Goal: Information Seeking & Learning: Learn about a topic

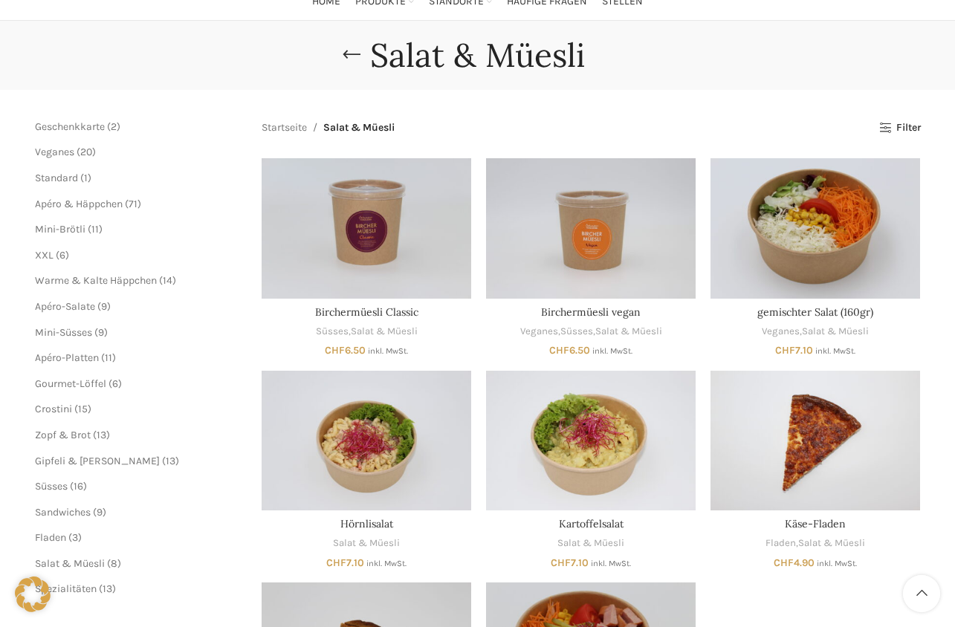
scroll to position [136, 0]
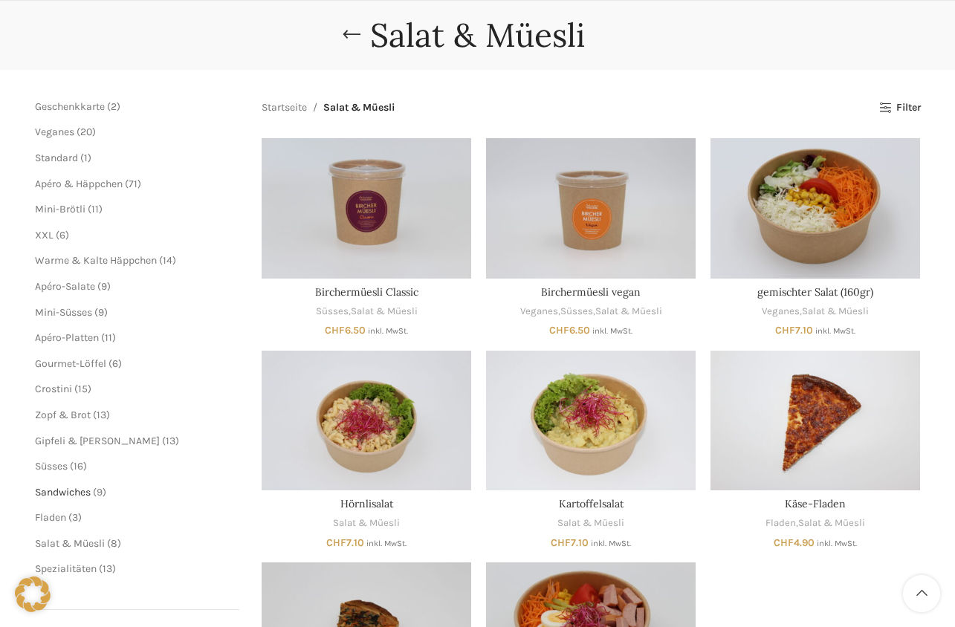
click at [69, 487] on span "Sandwiches" at bounding box center [63, 492] width 56 height 13
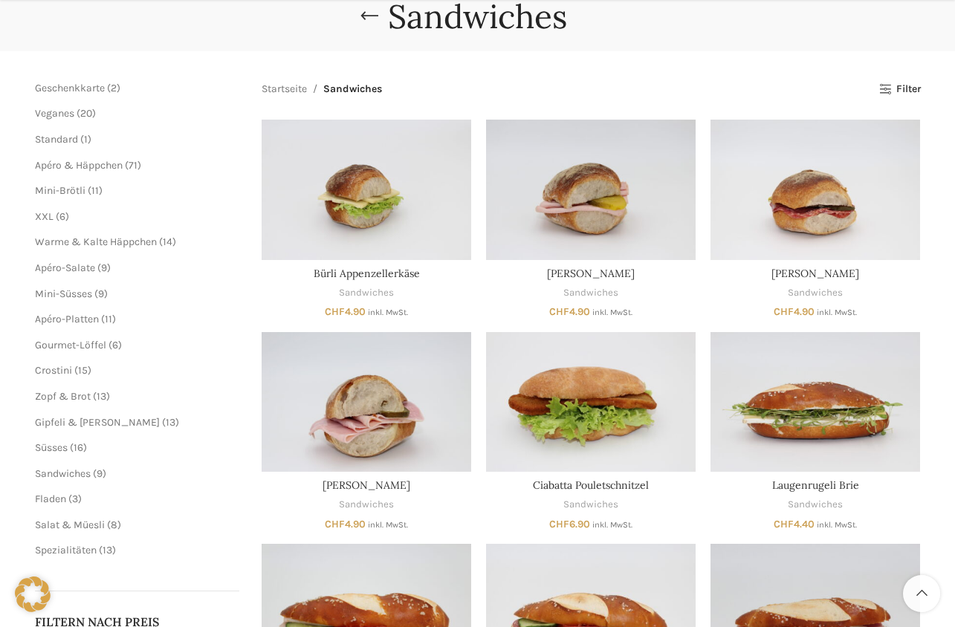
scroll to position [162, 0]
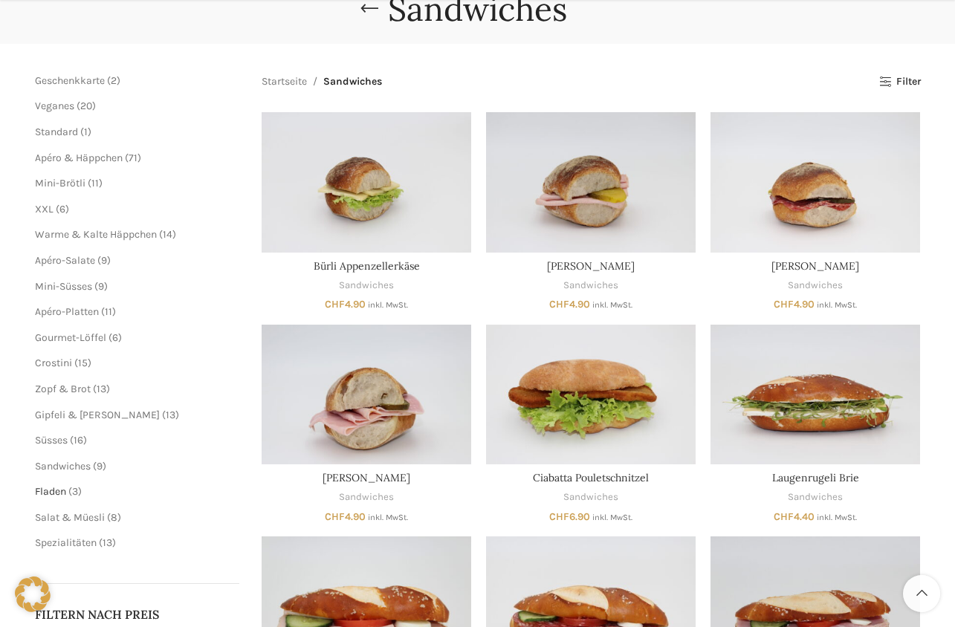
click at [50, 485] on span "Fladen" at bounding box center [50, 491] width 31 height 13
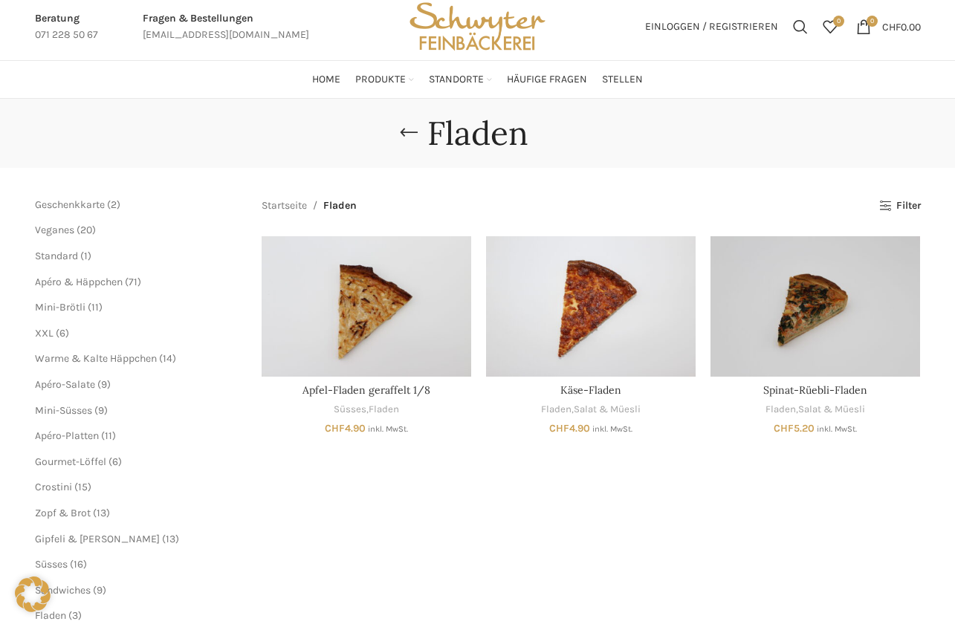
scroll to position [30, 0]
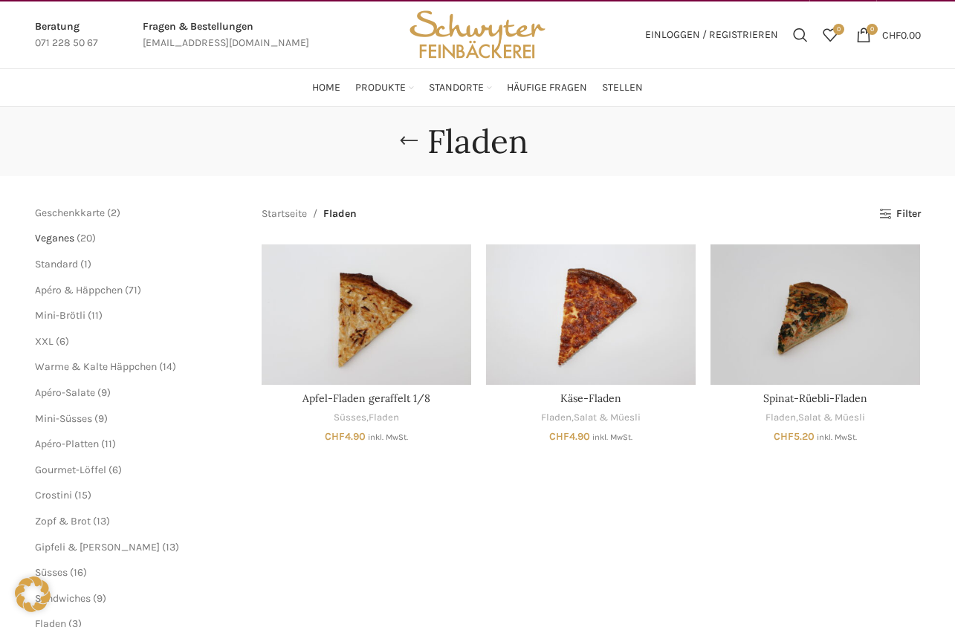
click at [56, 235] on span "Veganes" at bounding box center [54, 238] width 39 height 13
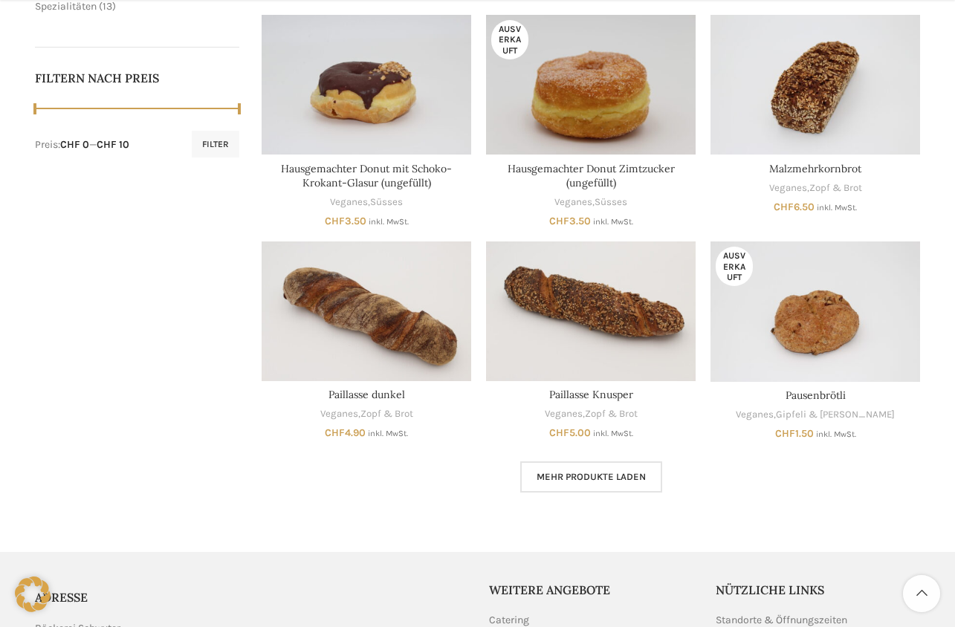
scroll to position [704, 0]
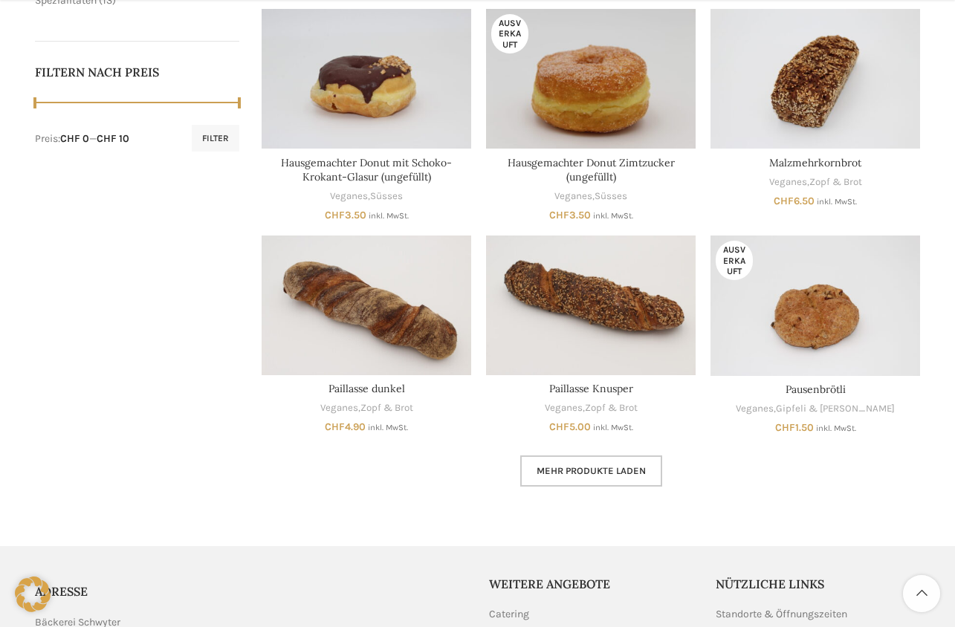
click at [571, 465] on span "Mehr Produkte laden" at bounding box center [590, 471] width 109 height 12
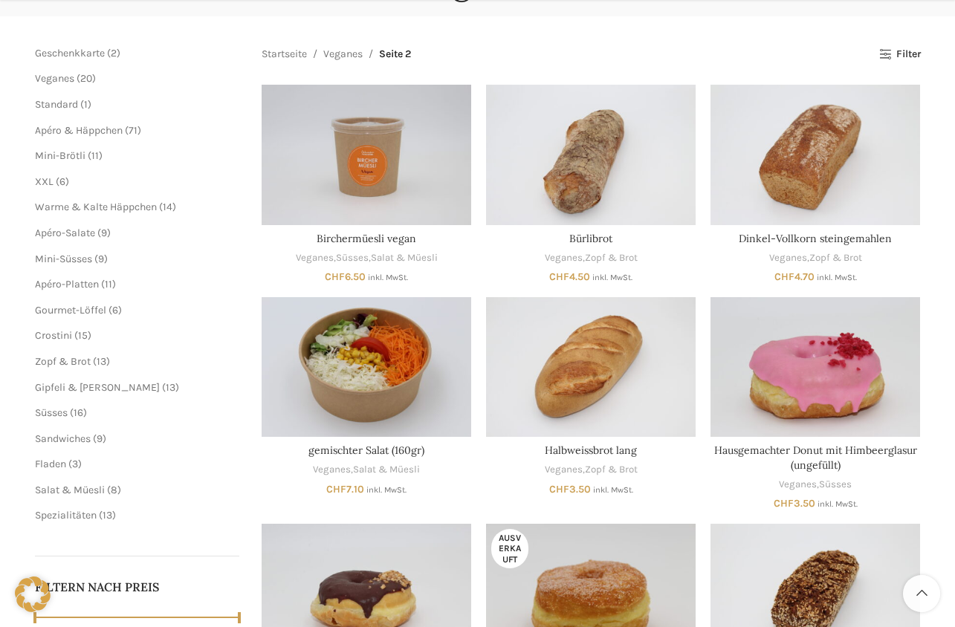
scroll to position [198, 0]
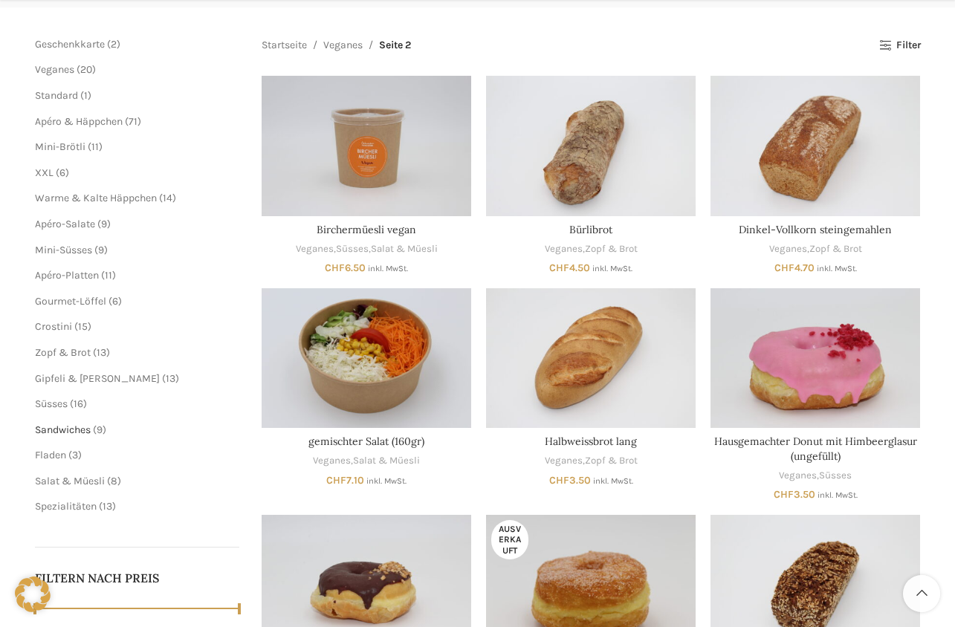
click at [69, 423] on span "Sandwiches" at bounding box center [63, 429] width 56 height 13
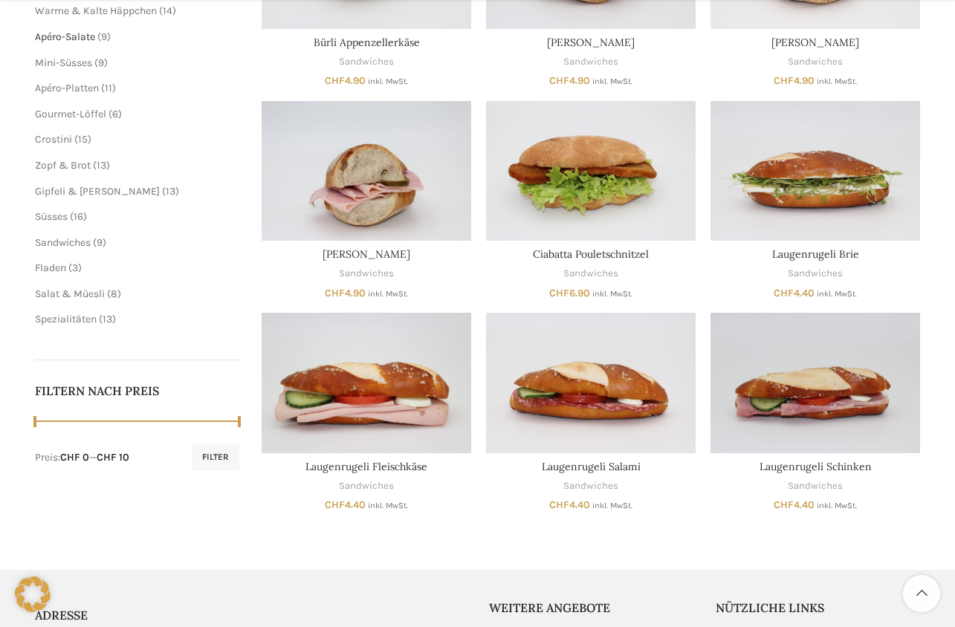
scroll to position [396, 0]
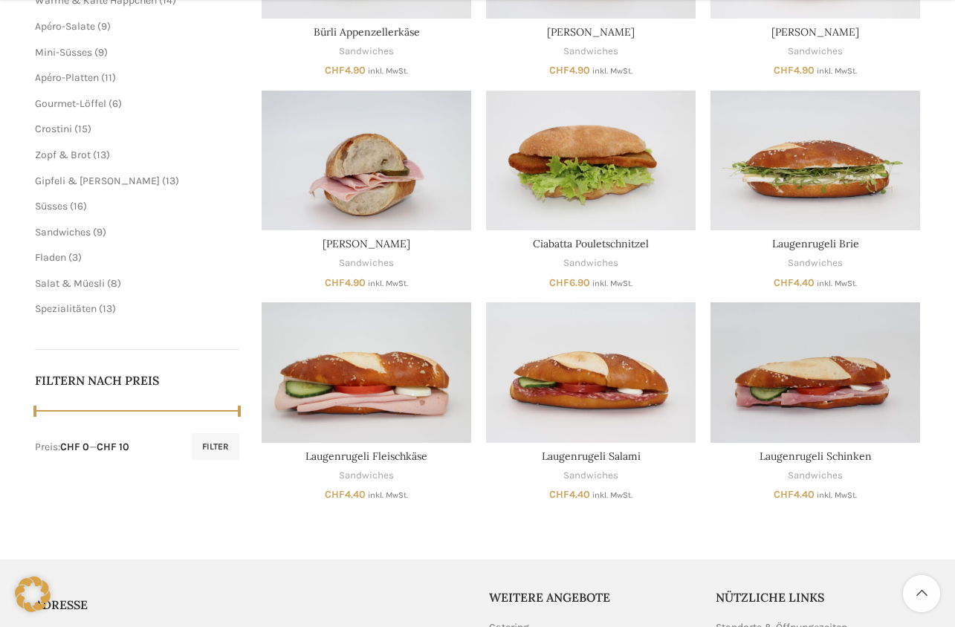
click at [67, 252] on span "3 3 Produkte" at bounding box center [74, 257] width 16 height 13
click at [51, 251] on span "Fladen" at bounding box center [50, 257] width 31 height 13
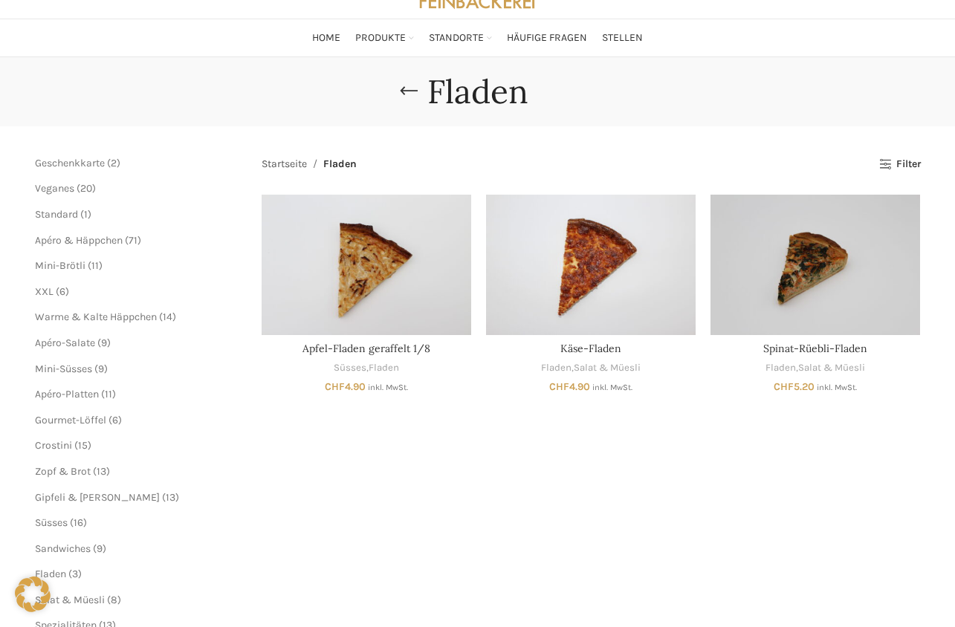
scroll to position [92, 0]
